Goal: Transaction & Acquisition: Download file/media

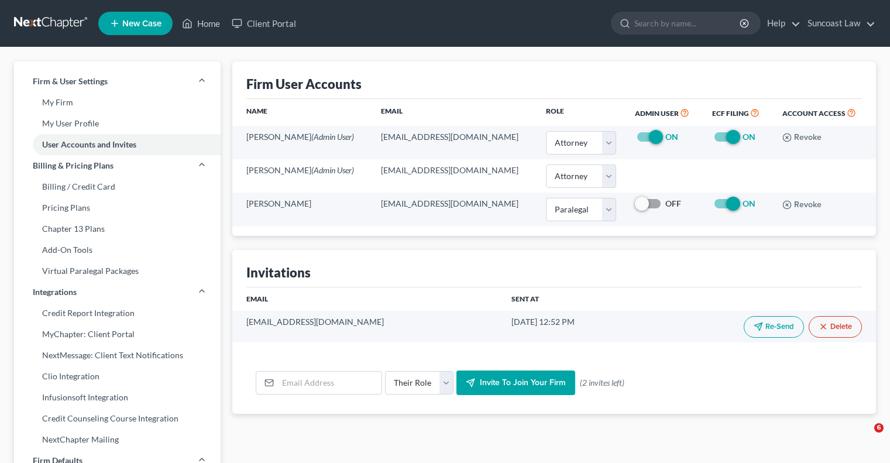
select select "0"
select select "1"
click at [204, 23] on link "Home" at bounding box center [201, 23] width 50 height 21
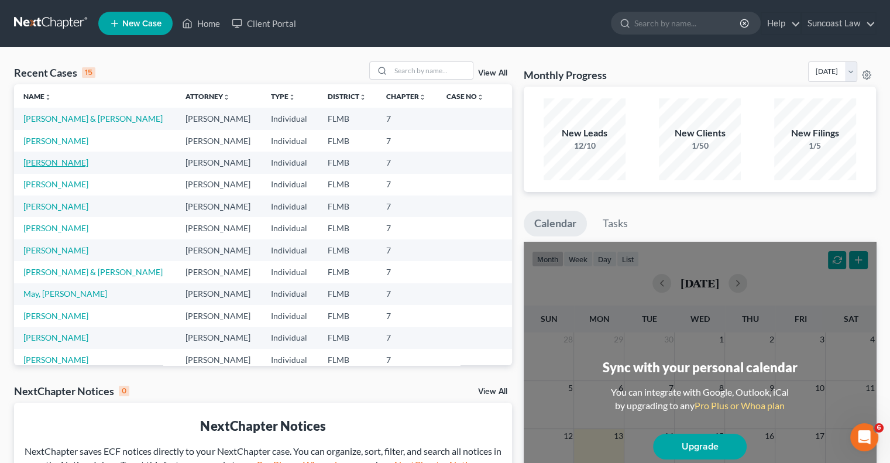
click at [65, 163] on link "[PERSON_NAME]" at bounding box center [55, 162] width 65 height 10
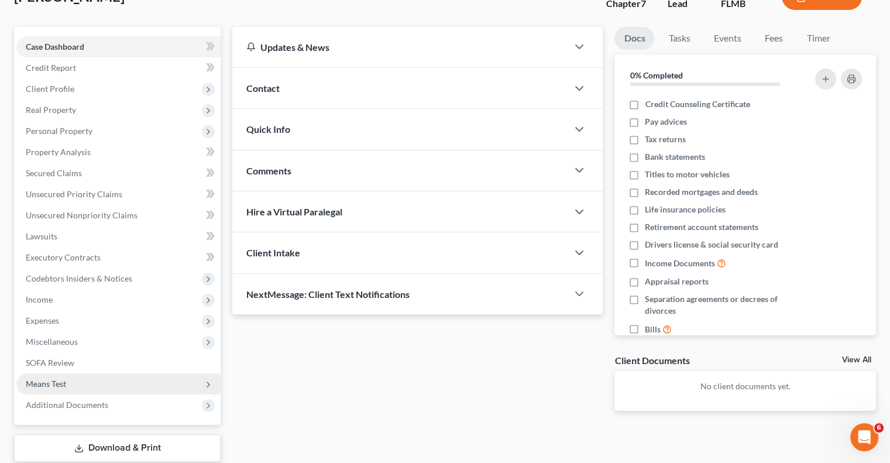
scroll to position [158, 0]
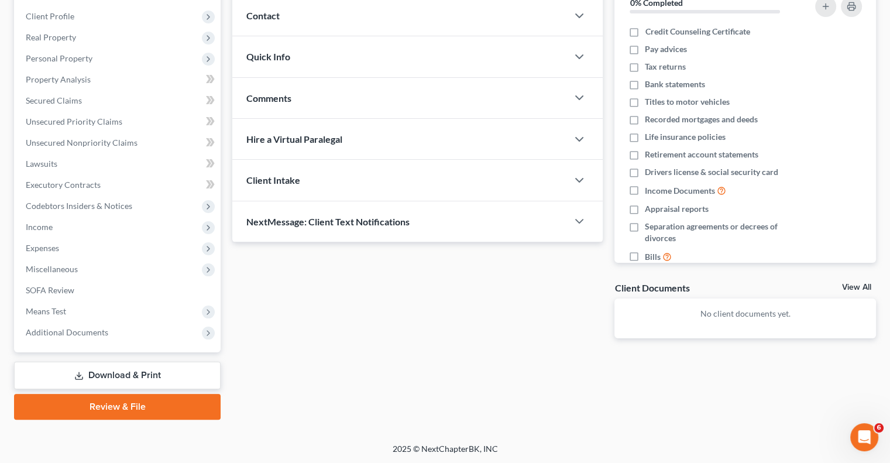
click at [142, 371] on link "Download & Print" at bounding box center [117, 374] width 206 height 27
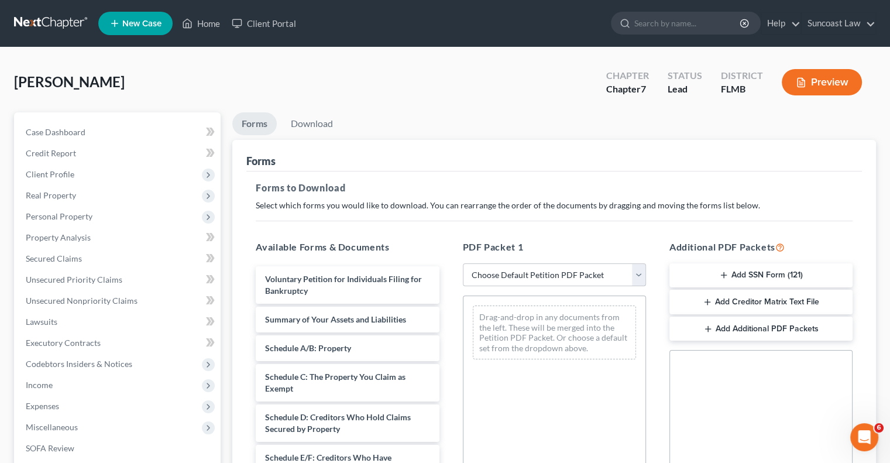
click at [564, 273] on select "Choose Default Petition PDF Packet Complete Bankruptcy Petition (all forms and …" at bounding box center [554, 274] width 183 height 23
select select "0"
click at [463, 263] on select "Choose Default Petition PDF Packet Complete Bankruptcy Petition (all forms and …" at bounding box center [554, 274] width 183 height 23
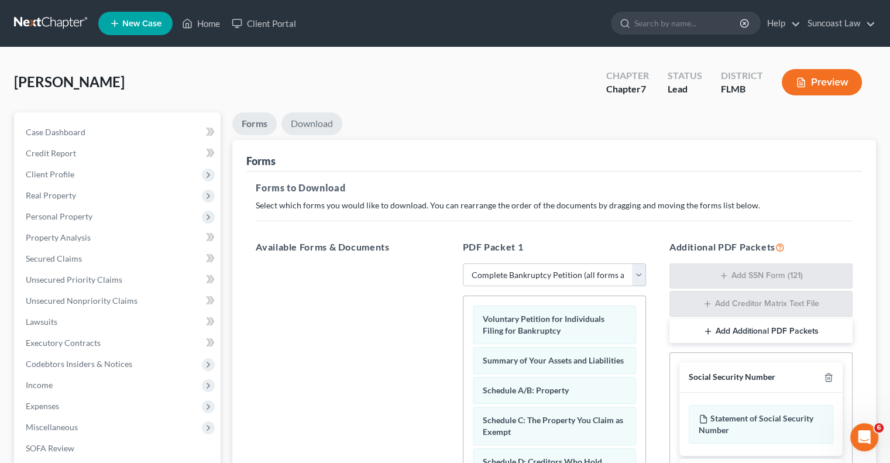
click at [314, 126] on link "Download" at bounding box center [311, 123] width 61 height 23
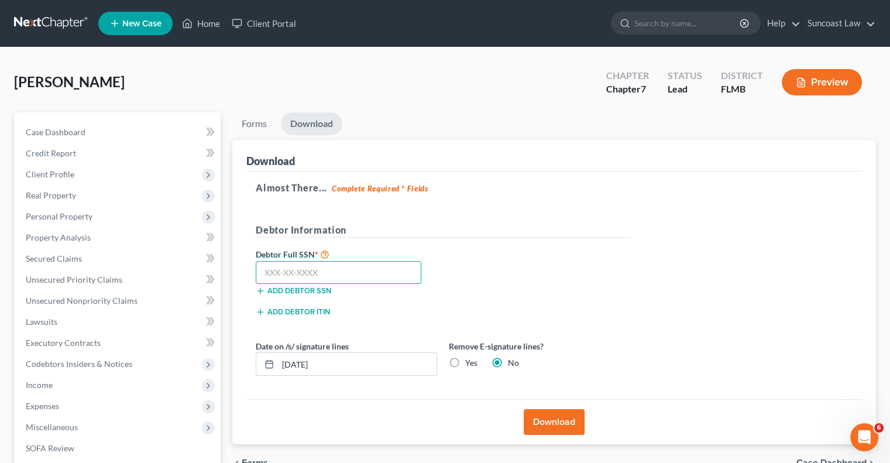
click at [391, 273] on input "text" at bounding box center [339, 272] width 166 height 23
type input "408-19-9898"
click at [465, 361] on label "Yes" at bounding box center [471, 363] width 12 height 12
click at [470, 361] on input "Yes" at bounding box center [474, 361] width 8 height 8
radio input "true"
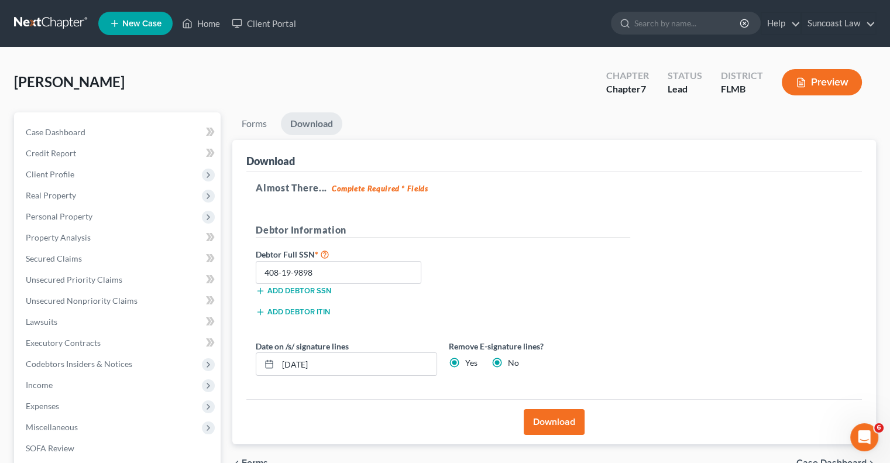
radio input "false"
drag, startPoint x: 337, startPoint y: 358, endPoint x: 297, endPoint y: 364, distance: 40.8
click at [297, 364] on input "[DATE]" at bounding box center [357, 364] width 159 height 22
type input "[DATE]"
click at [556, 416] on button "Download" at bounding box center [553, 422] width 61 height 26
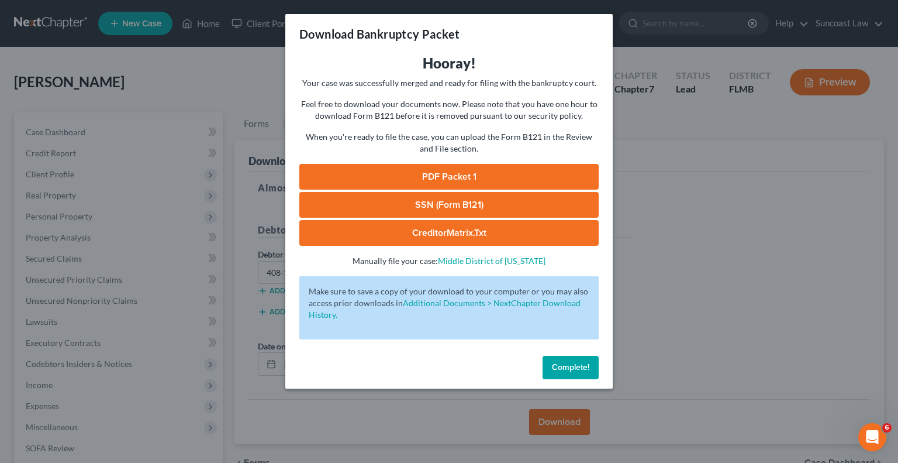
click at [498, 176] on link "PDF Packet 1" at bounding box center [448, 177] width 299 height 26
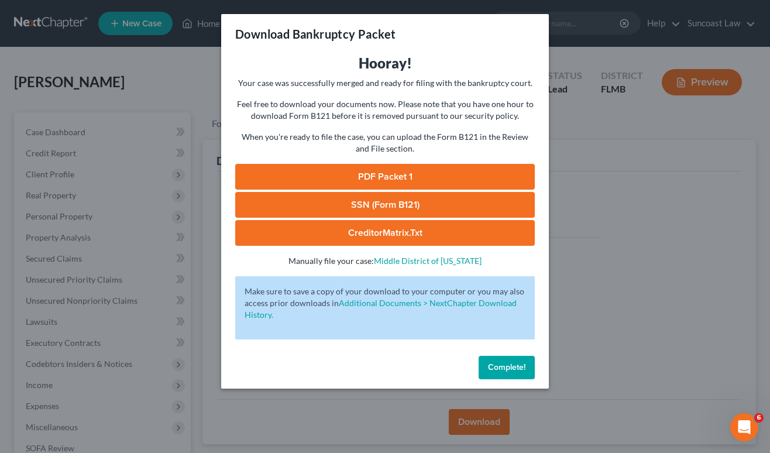
click at [519, 366] on span "Complete!" at bounding box center [506, 367] width 37 height 10
